Goal: Find specific page/section: Find specific page/section

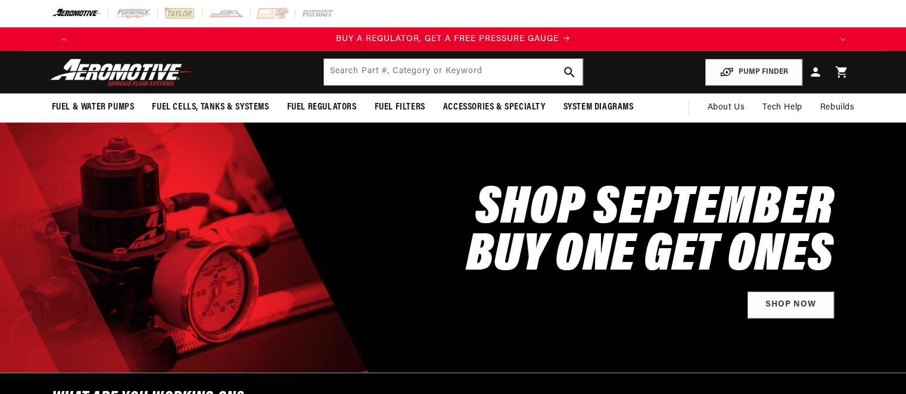
click at [133, 103] on span "Fuel & Water Pumps" at bounding box center [93, 107] width 83 height 13
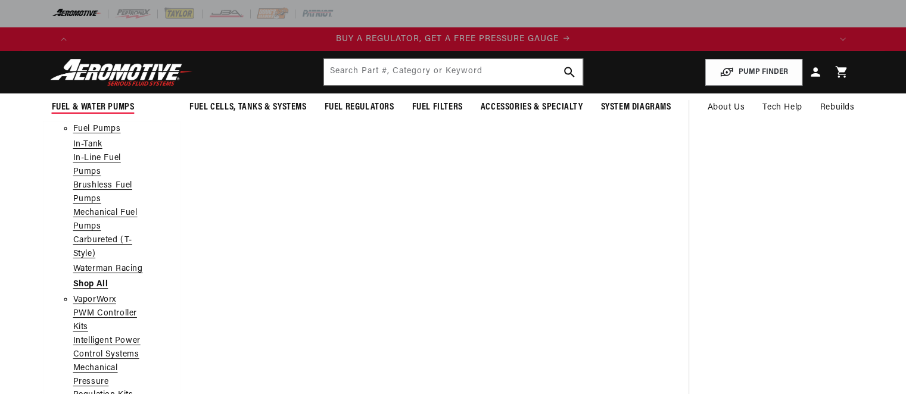
click at [85, 142] on link "In-Tank" at bounding box center [87, 144] width 29 height 13
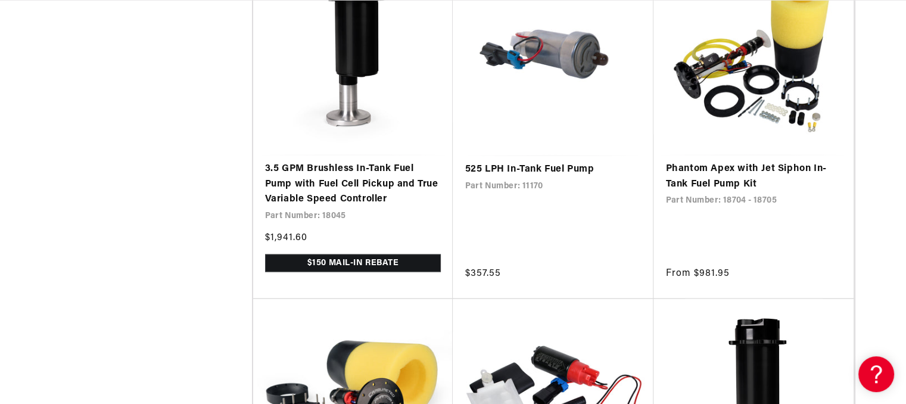
scroll to position [0, 602]
